Goal: Information Seeking & Learning: Learn about a topic

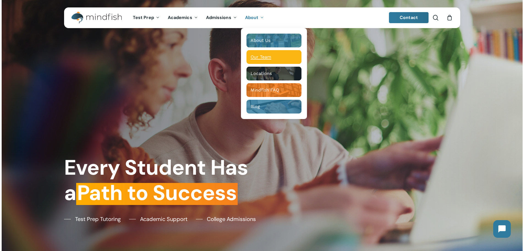
click at [260, 56] on span "Our Team" at bounding box center [261, 56] width 21 height 5
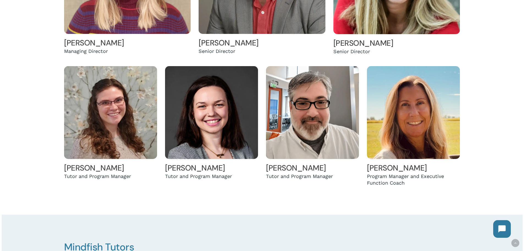
scroll to position [275, 0]
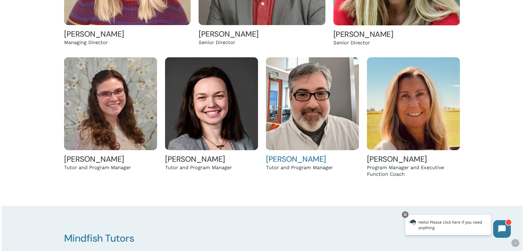
click at [284, 162] on link "[PERSON_NAME]" at bounding box center [296, 159] width 60 height 10
